Goal: Learn about a topic: Learn about a topic

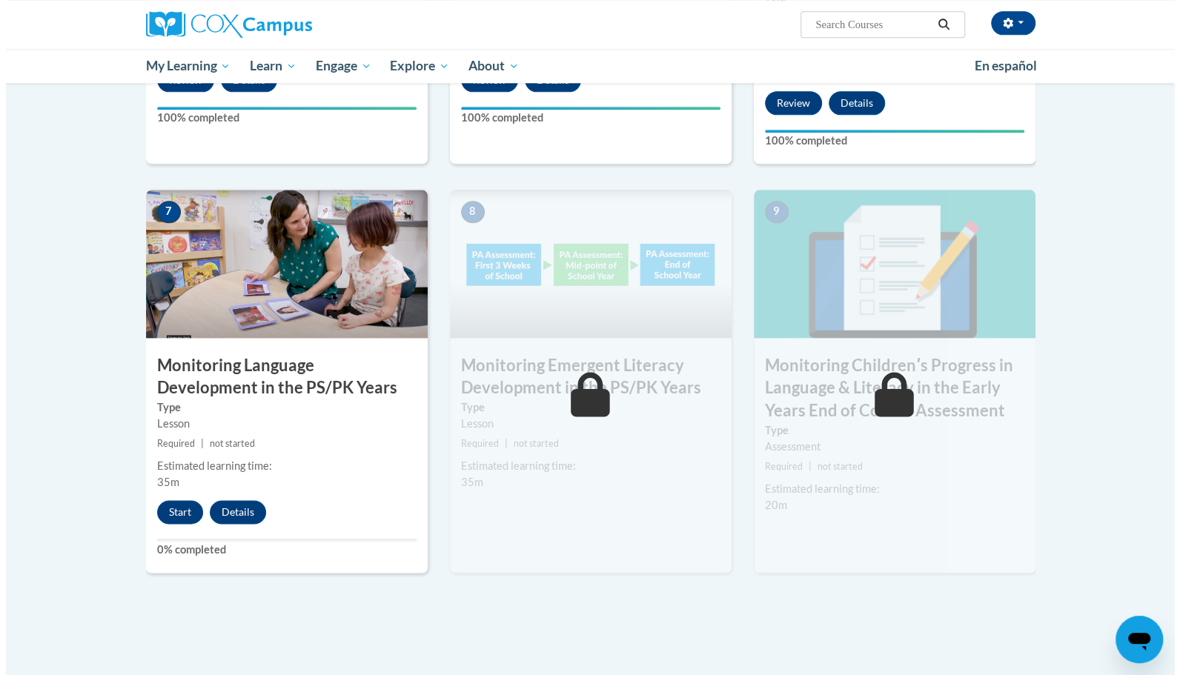
scroll to position [1069, 0]
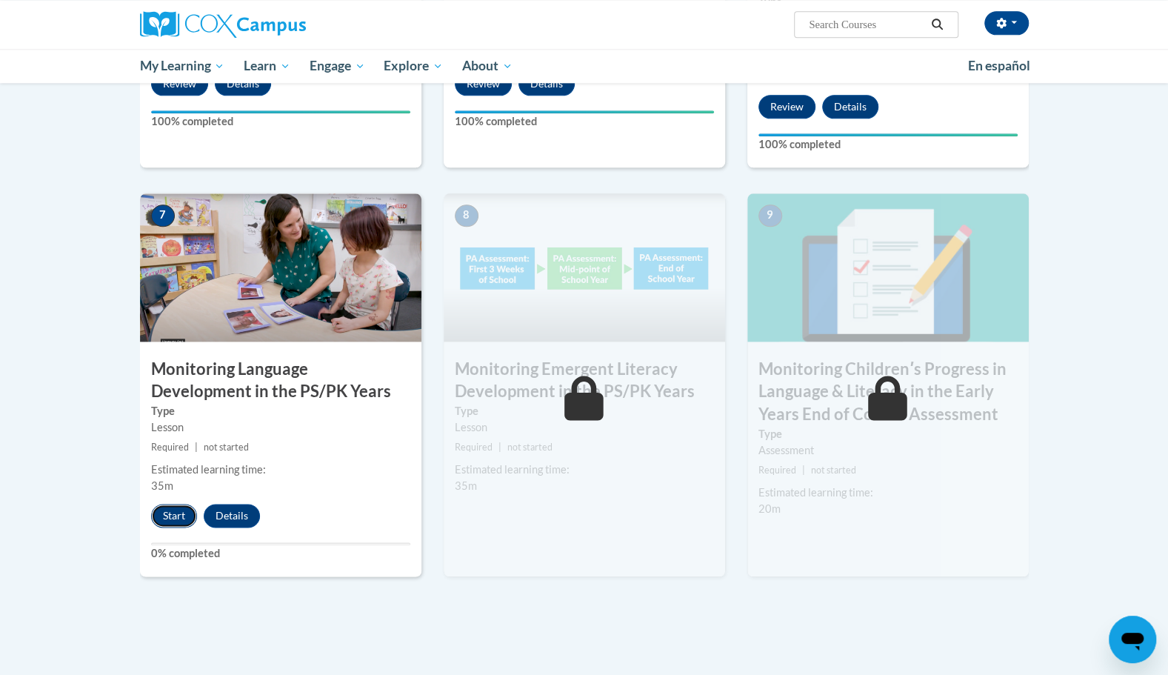
click at [173, 515] on button "Start" at bounding box center [174, 516] width 46 height 24
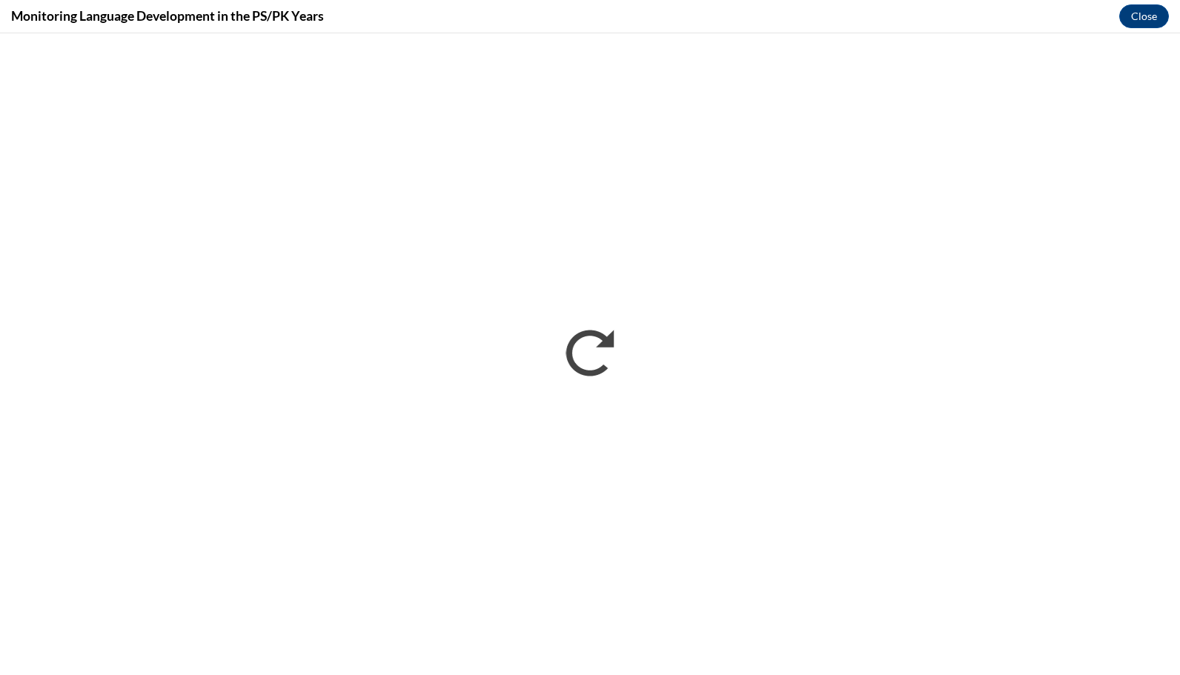
scroll to position [0, 0]
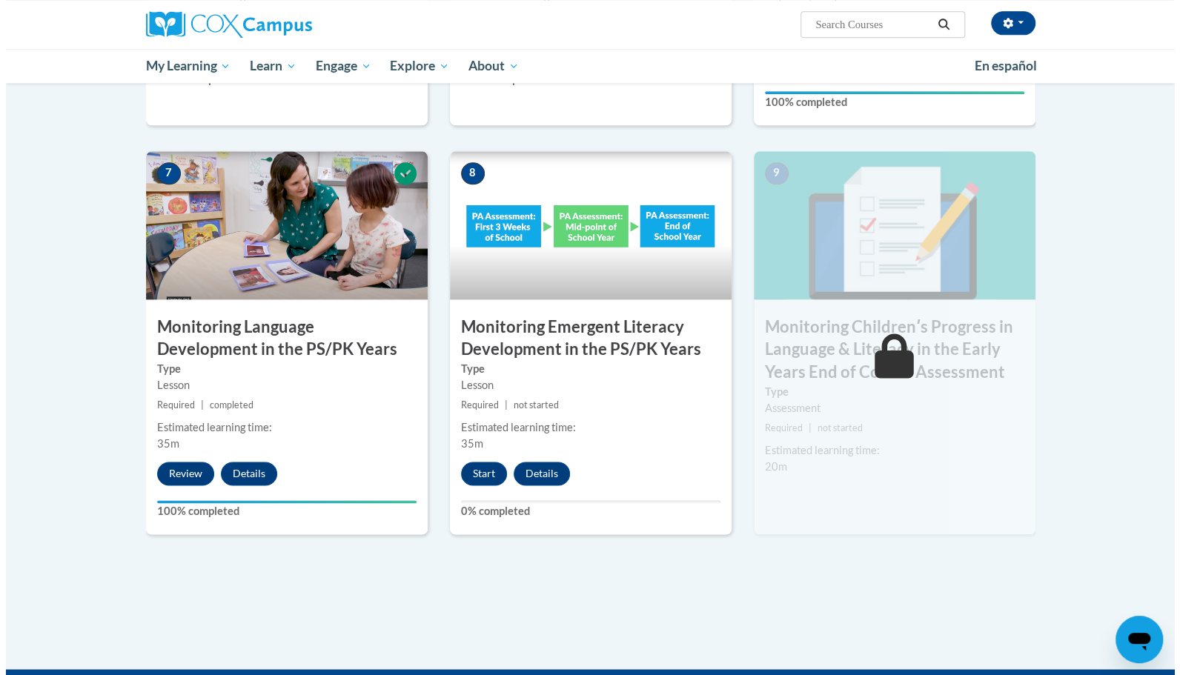
scroll to position [1118, 0]
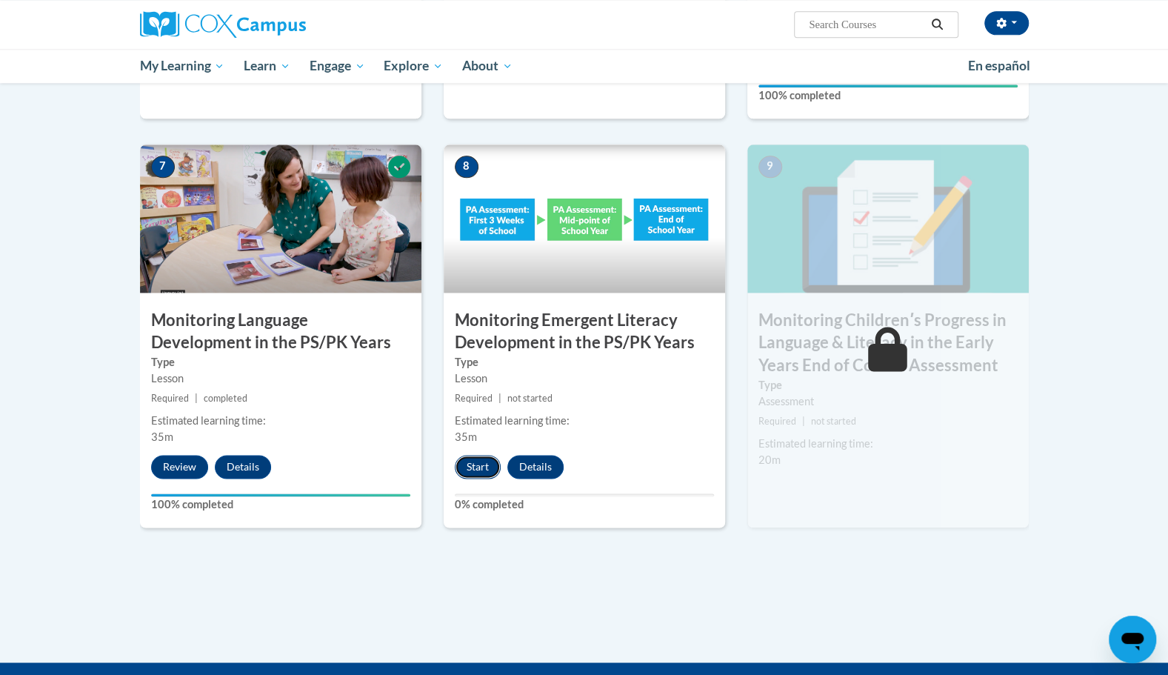
click at [469, 469] on button "Start" at bounding box center [478, 467] width 46 height 24
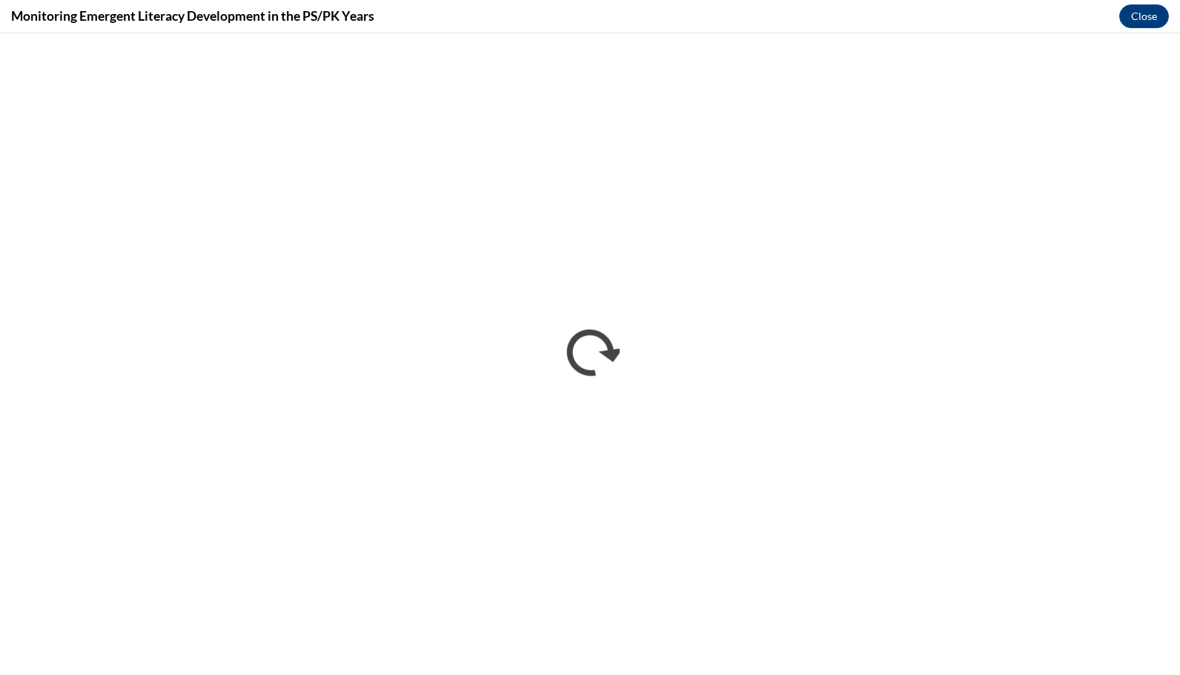
scroll to position [0, 0]
